Goal: Register for event/course

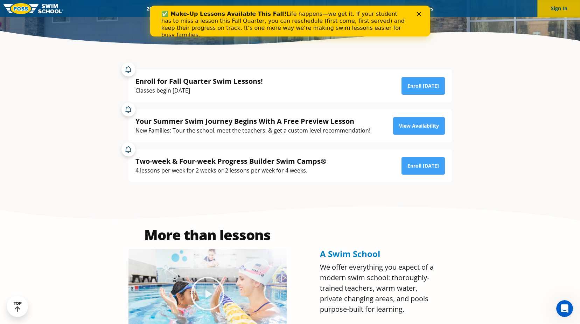
click at [556, 9] on button "Sign In" at bounding box center [559, 8] width 42 height 17
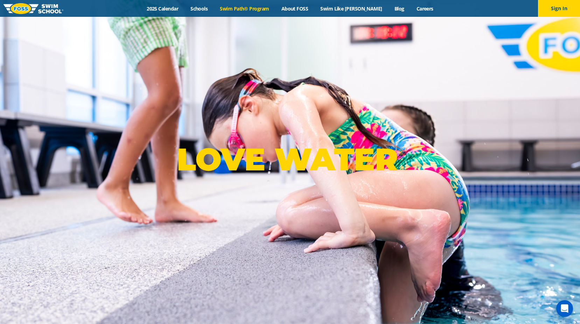
drag, startPoint x: 242, startPoint y: 11, endPoint x: 237, endPoint y: 10, distance: 5.3
click at [242, 11] on link "Swim Path® Program" at bounding box center [244, 8] width 61 height 7
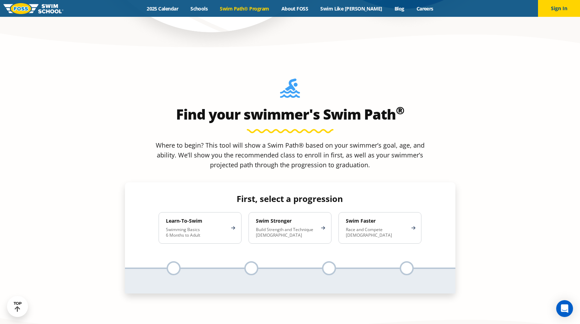
scroll to position [630, 0]
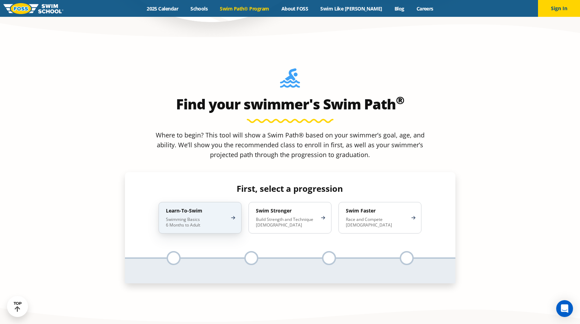
click at [212, 216] on p "Swimming Basics 6 Months to Adult" at bounding box center [196, 221] width 61 height 11
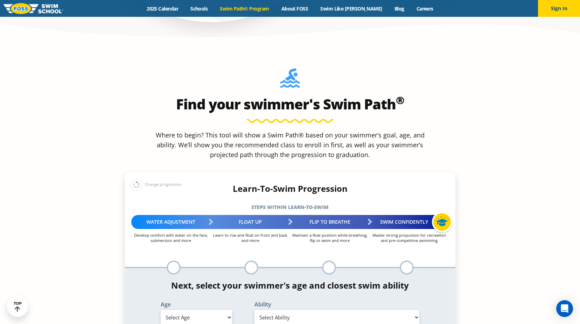
click at [210, 310] on select "Select Age [DEMOGRAPHIC_DATA] months - 1 year 1 year 2 years 3 years 4 years 5 …" at bounding box center [196, 317] width 71 height 15
select select "2-years"
click at [161, 310] on select "Select Age [DEMOGRAPHIC_DATA] months - 1 year 1 year 2 years 3 years 4 years 5 …" at bounding box center [196, 317] width 71 height 15
click at [266, 310] on select "Select Ability First in-water experience Comfortable with water poured over the…" at bounding box center [337, 317] width 165 height 15
select select "2-years-comfortable-with-water-poured-over-face-eyes-and-ears-and-with-ears-in-…"
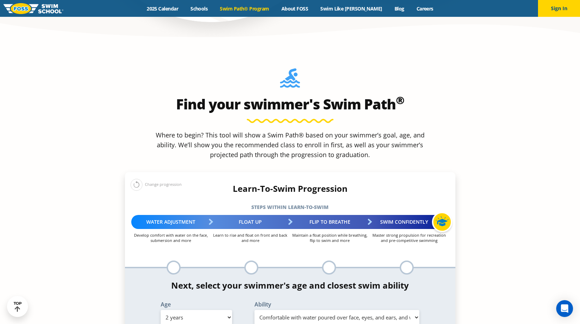
click at [255, 310] on select "Select Ability First in-water experience Comfortable with water poured over the…" at bounding box center [337, 317] width 165 height 15
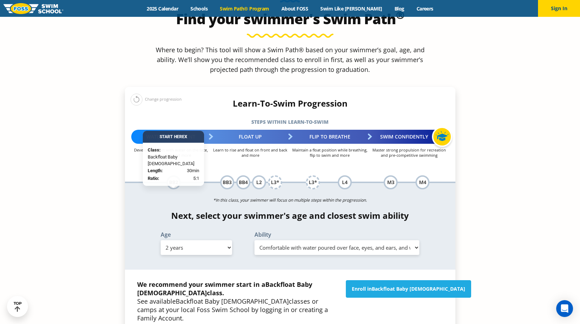
scroll to position [735, 0]
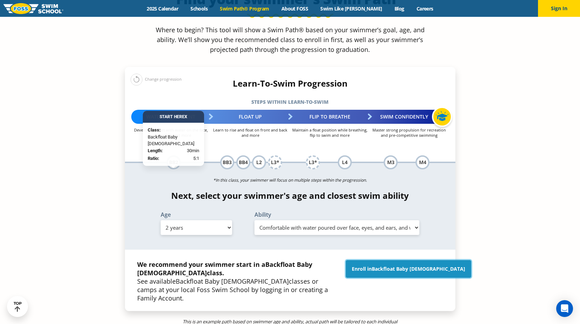
drag, startPoint x: 425, startPoint y: 218, endPoint x: 413, endPoint y: 219, distance: 12.6
click at [425, 260] on link "Enroll in Backfloat Baby 2" at bounding box center [408, 269] width 125 height 18
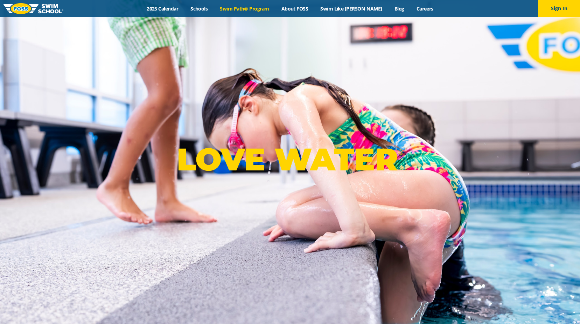
click at [241, 9] on link "Swim Path® Program" at bounding box center [244, 8] width 61 height 7
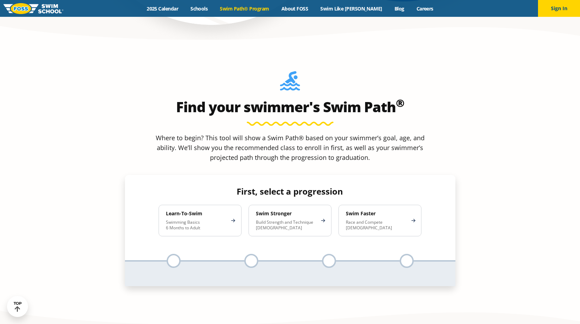
scroll to position [665, 0]
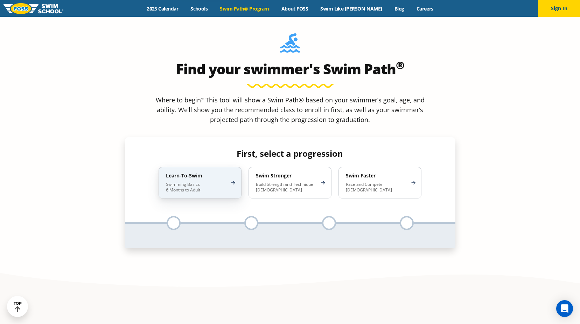
click at [230, 167] on div "Learn-To-Swim Swimming Basics 6 Months to Adult" at bounding box center [200, 183] width 83 height 32
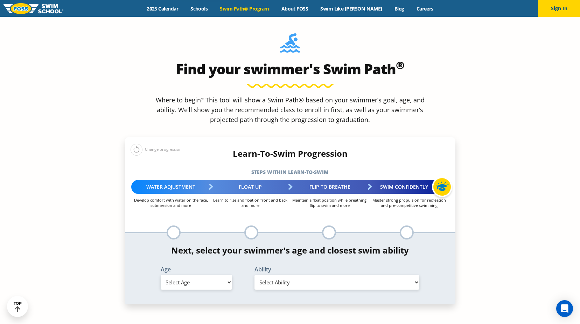
click at [216, 275] on select "Select Age [DEMOGRAPHIC_DATA] months - 1 year 1 year 2 years 3 years 4 years 5 …" at bounding box center [196, 282] width 71 height 15
select select "2-years"
click at [161, 275] on select "Select Age [DEMOGRAPHIC_DATA] months - 1 year 1 year 2 years 3 years 4 years 5 …" at bounding box center [196, 282] width 71 height 15
click at [318, 275] on select "Select Ability First in-water experience Comfortable with water poured over the…" at bounding box center [337, 282] width 165 height 15
click at [255, 275] on select "Select Ability First in-water experience Comfortable with water poured over the…" at bounding box center [337, 282] width 165 height 15
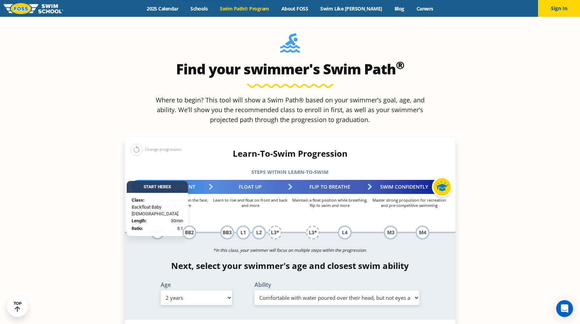
click at [295, 290] on select "Select Ability First in-water experience Comfortable with water poured over the…" at bounding box center [337, 297] width 165 height 15
click at [255, 290] on select "Select Ability First in-water experience Comfortable with water poured over the…" at bounding box center [337, 297] width 165 height 15
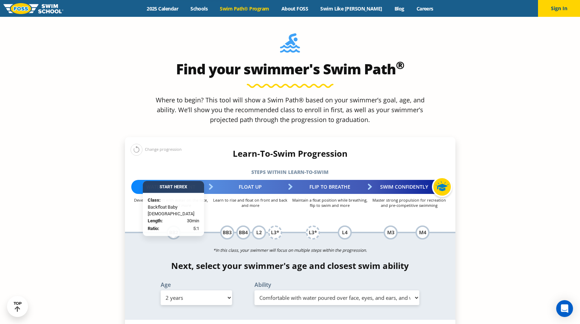
click at [340, 290] on select "Select Ability First in-water experience Comfortable with water poured over the…" at bounding box center [337, 297] width 165 height 15
select select "2-years-comfortable-with-water-poured-over-their-head-but-not-eyes-and-ears"
click at [255, 290] on select "Select Ability First in-water experience Comfortable with water poured over the…" at bounding box center [337, 297] width 165 height 15
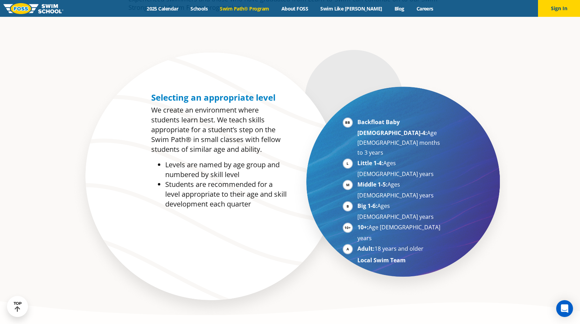
scroll to position [245, 0]
